Goal: Entertainment & Leisure: Consume media (video, audio)

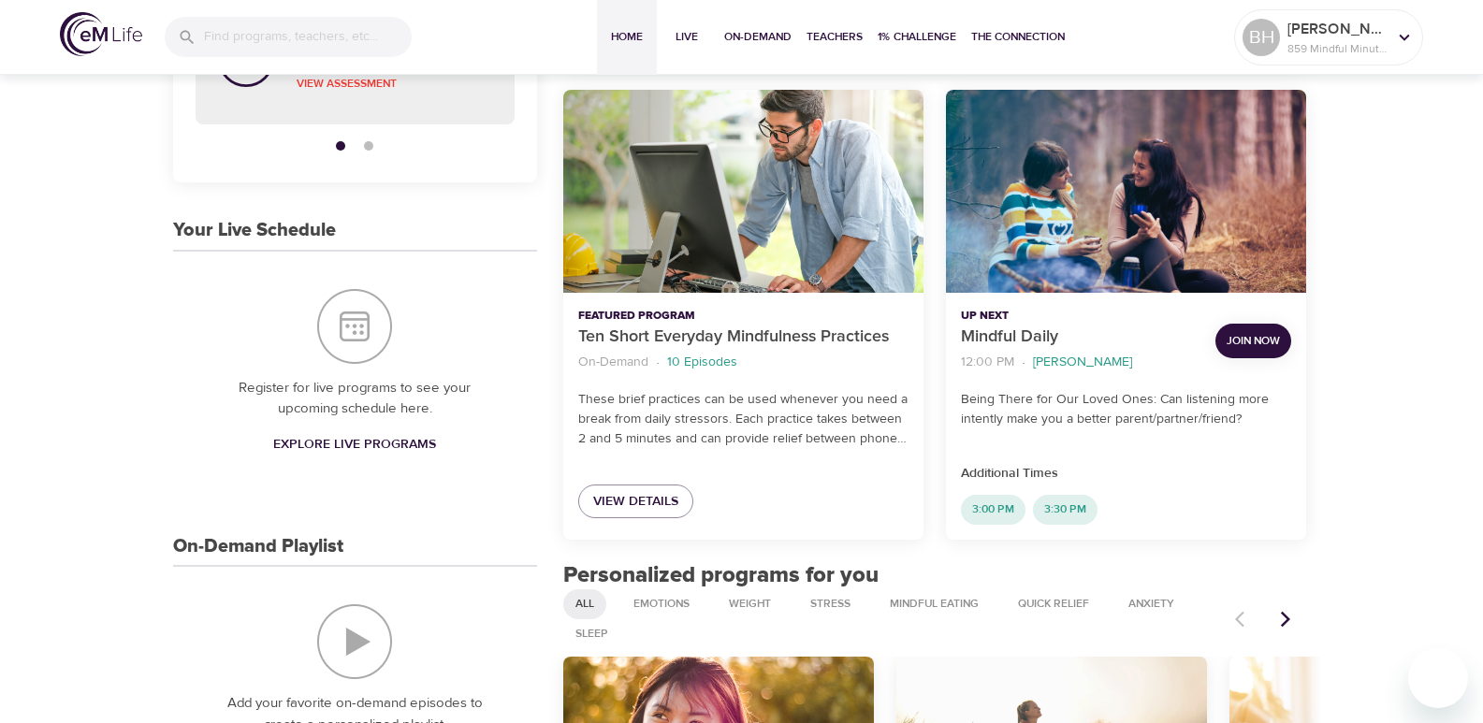
scroll to position [561, 0]
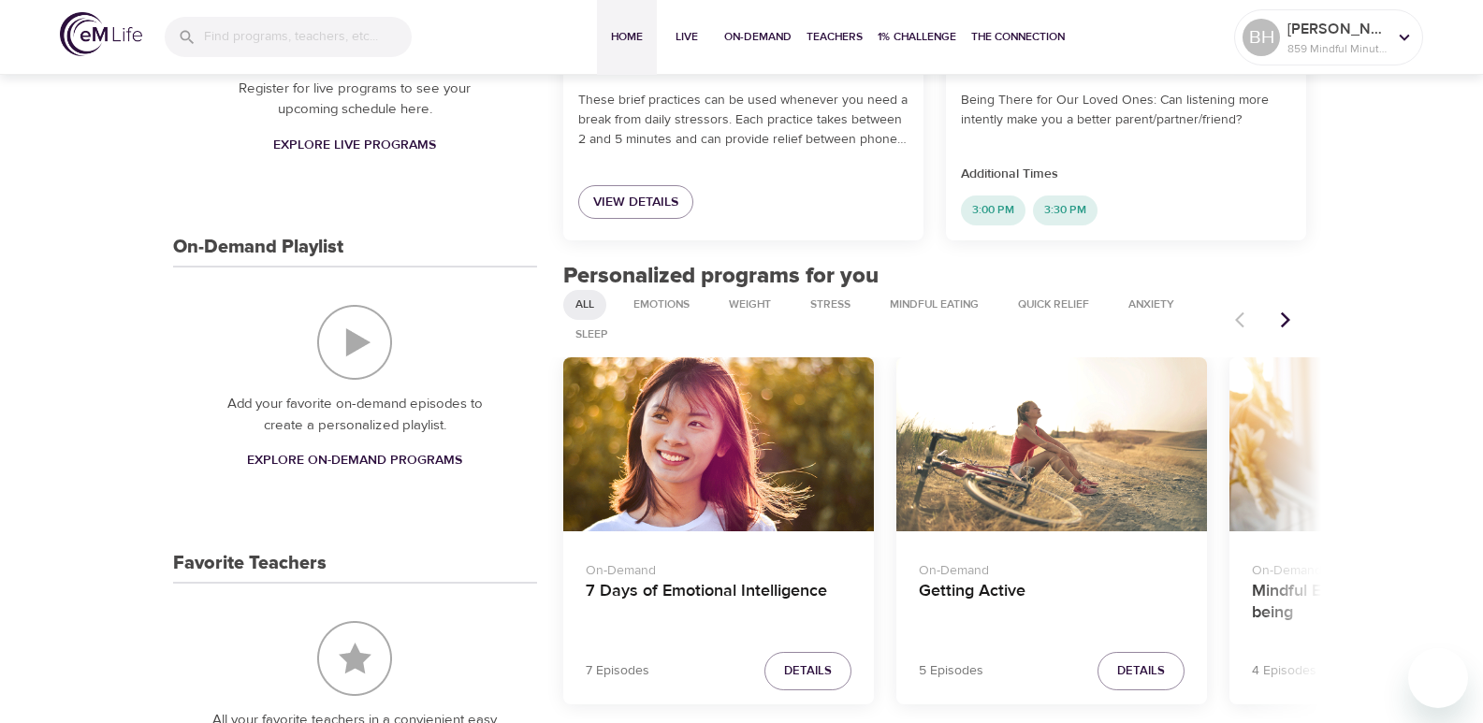
click at [1288, 314] on icon "Next items" at bounding box center [1285, 320] width 19 height 19
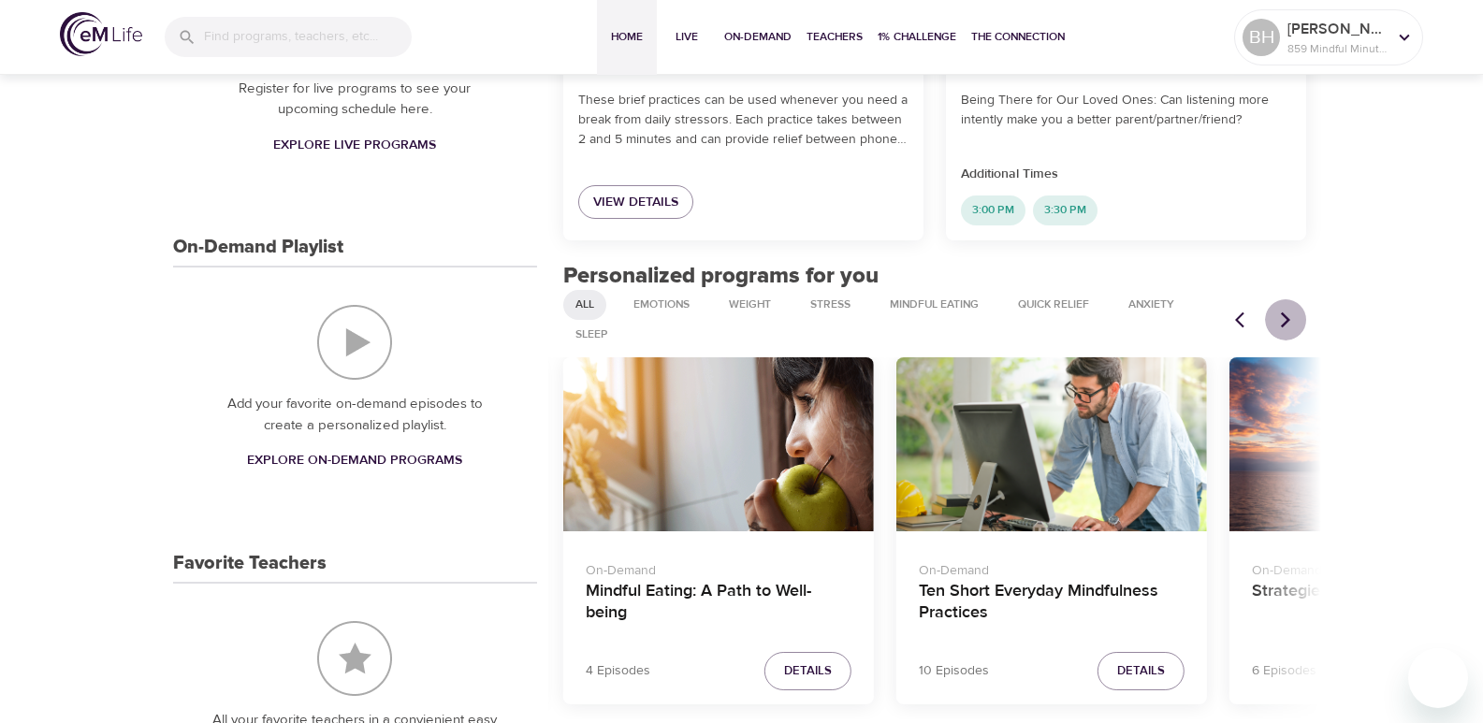
click at [1288, 314] on icon "Next items" at bounding box center [1285, 320] width 19 height 19
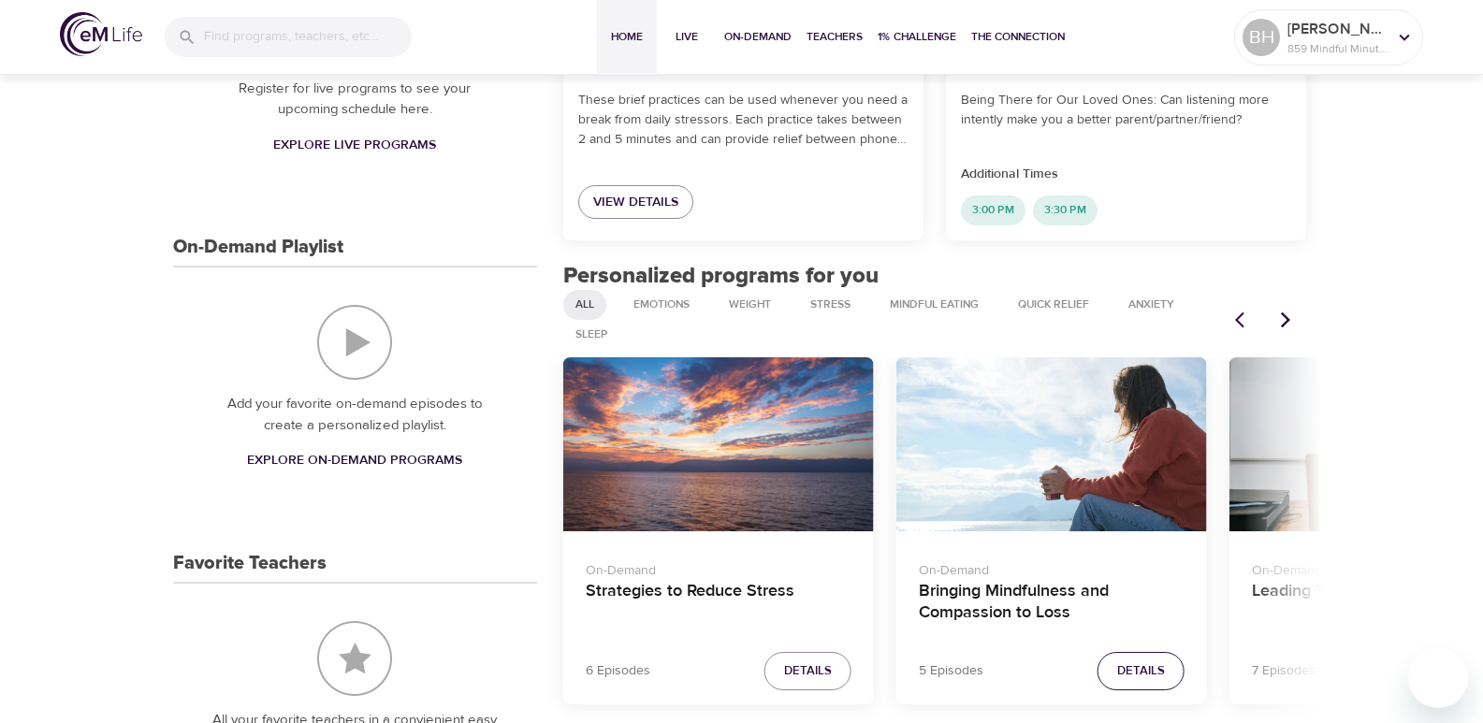
click at [1150, 665] on span "Details" at bounding box center [1141, 672] width 48 height 22
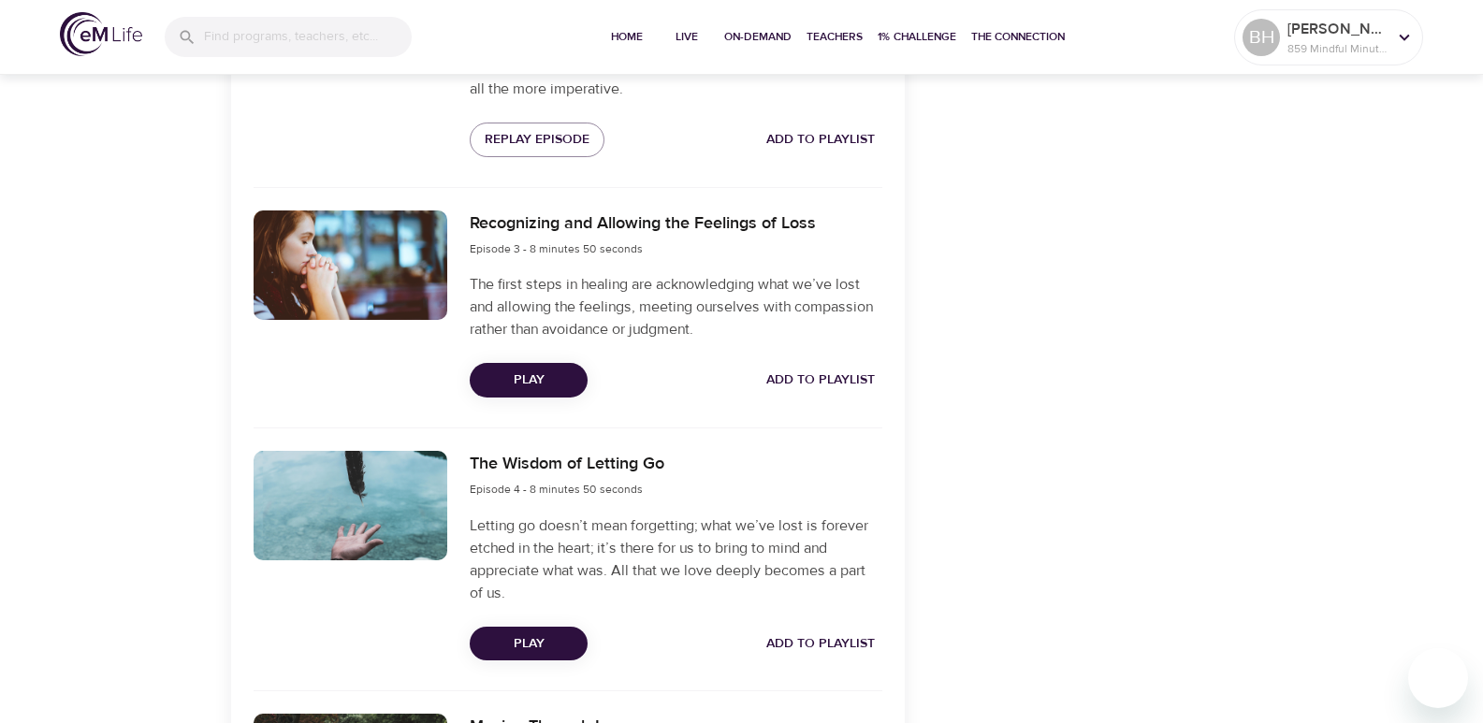
scroll to position [1123, 0]
click at [559, 370] on span "Play" at bounding box center [529, 379] width 88 height 23
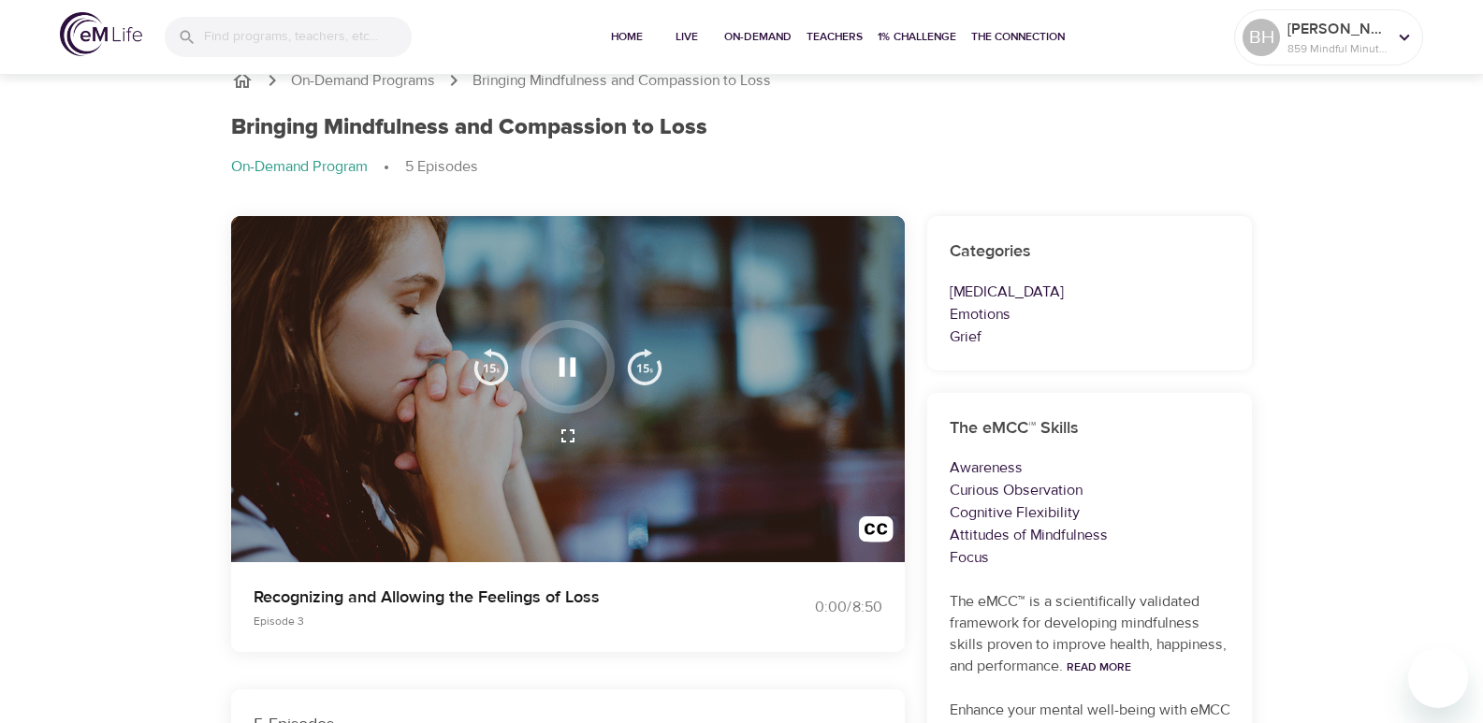
scroll to position [0, 0]
